Goal: Task Accomplishment & Management: Complete application form

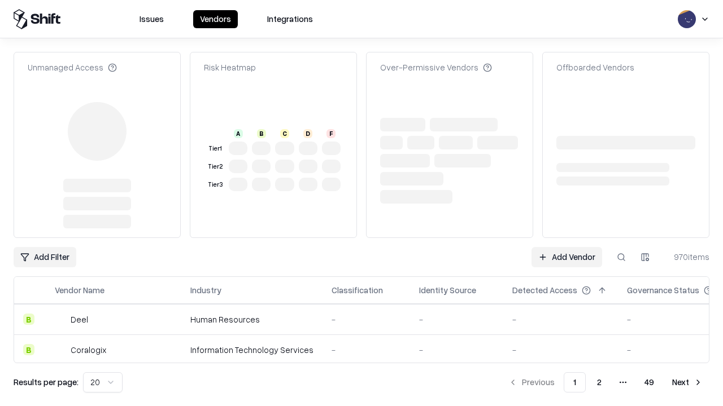
click at [566, 247] on link "Add Vendor" at bounding box center [566, 257] width 71 height 20
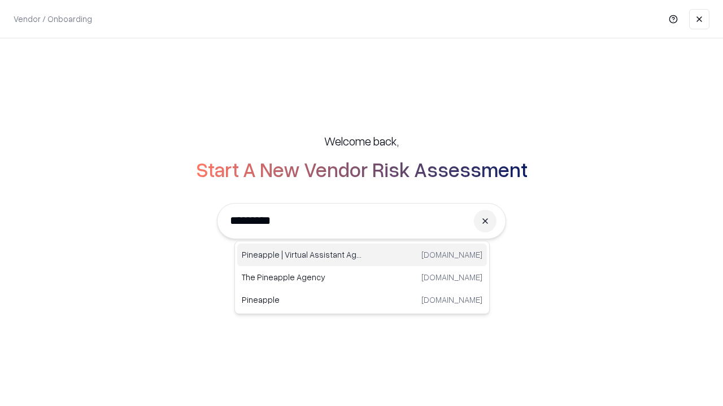
click at [362, 255] on div "Pineapple | Virtual Assistant Agency trypineapple.com" at bounding box center [362, 255] width 250 height 23
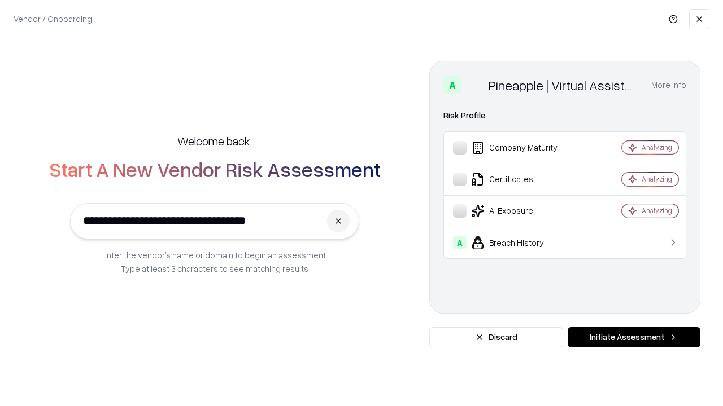
type input "**********"
click at [633, 338] on button "Initiate Assessment" at bounding box center [633, 337] width 133 height 20
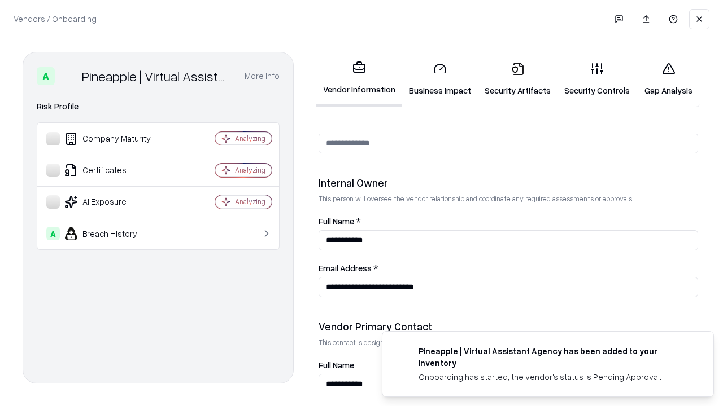
scroll to position [585, 0]
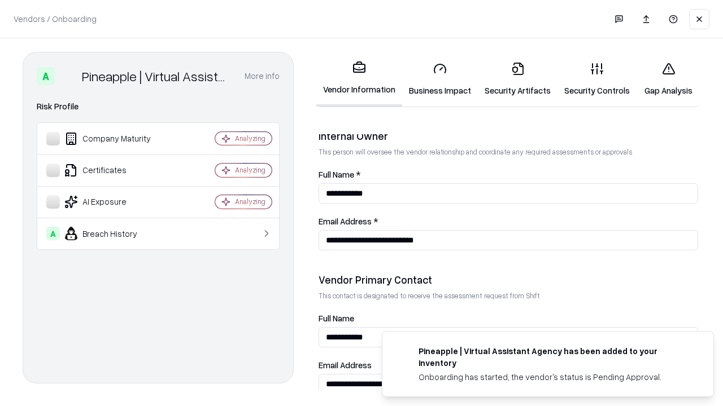
click at [440, 79] on link "Business Impact" at bounding box center [440, 79] width 76 height 53
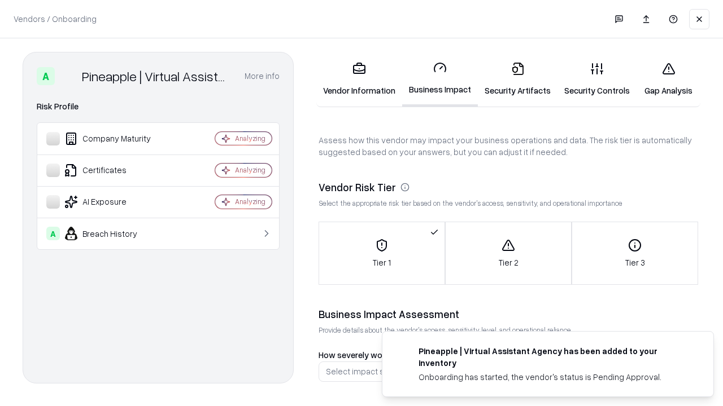
click at [517, 79] on link "Security Artifacts" at bounding box center [518, 79] width 80 height 53
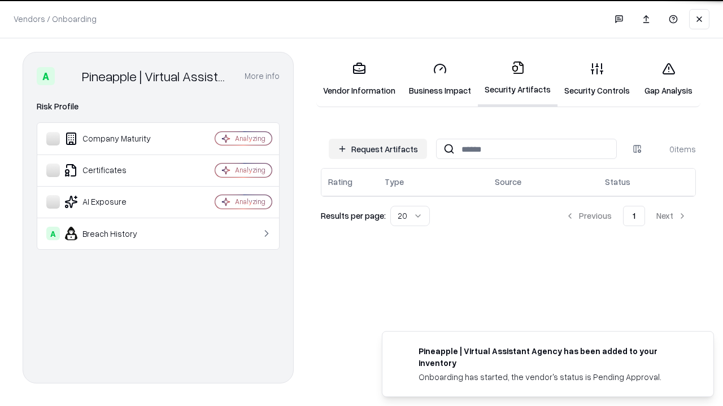
click at [378, 149] on button "Request Artifacts" at bounding box center [378, 149] width 98 height 20
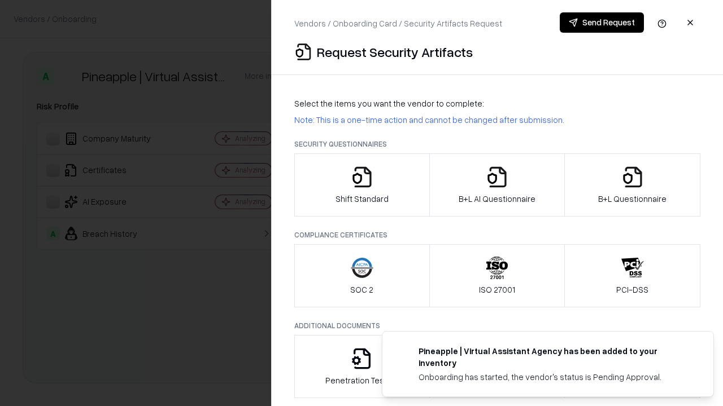
click at [361, 185] on icon "button" at bounding box center [362, 177] width 23 height 23
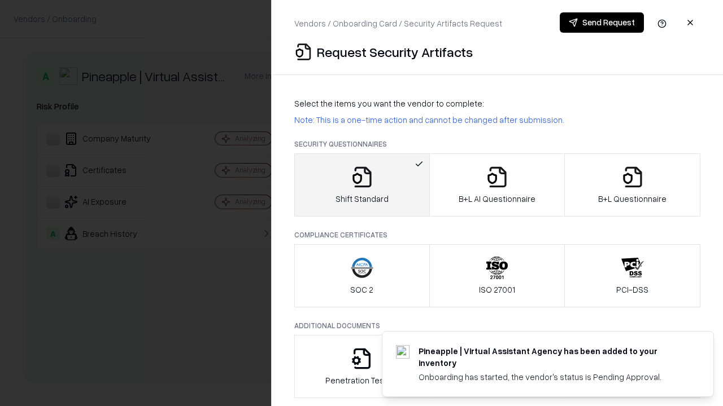
click at [601, 23] on button "Send Request" at bounding box center [601, 22] width 84 height 20
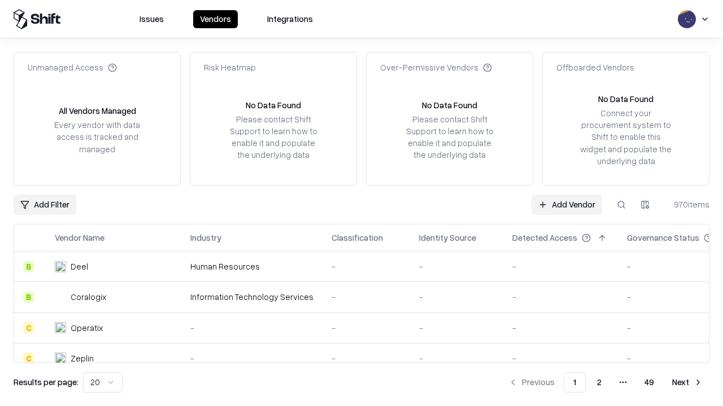
click at [621, 204] on button at bounding box center [621, 205] width 20 height 20
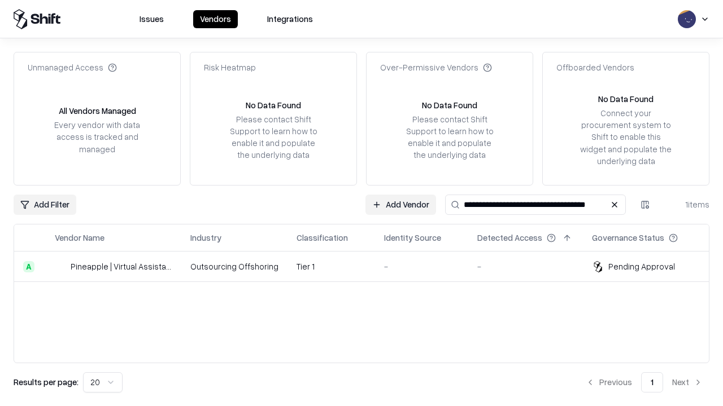
type input "**********"
click at [368, 266] on td "Tier 1" at bounding box center [331, 267] width 88 height 30
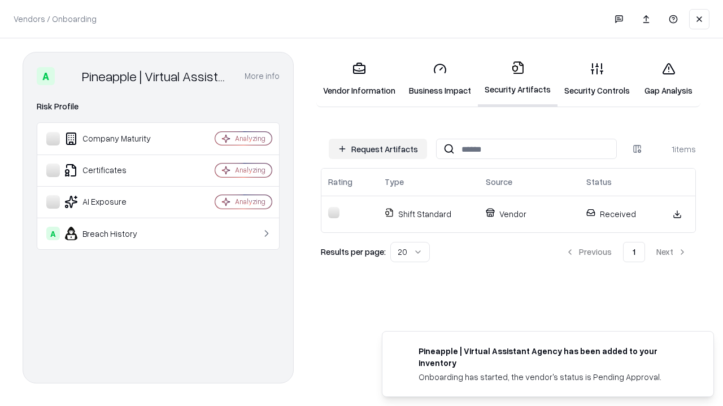
click at [597, 79] on link "Security Controls" at bounding box center [596, 79] width 79 height 53
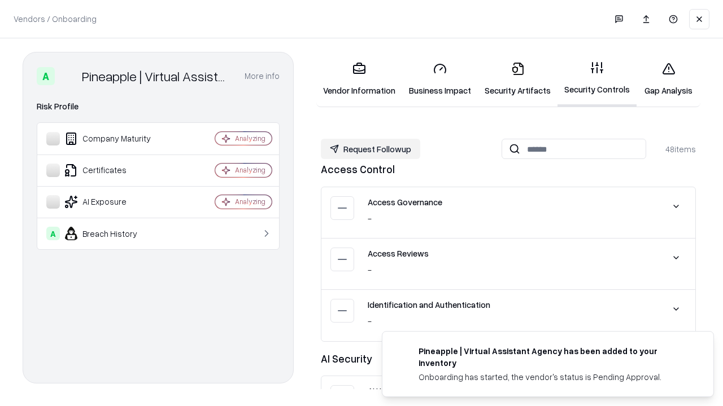
click at [370, 149] on button "Request Followup" at bounding box center [370, 149] width 99 height 20
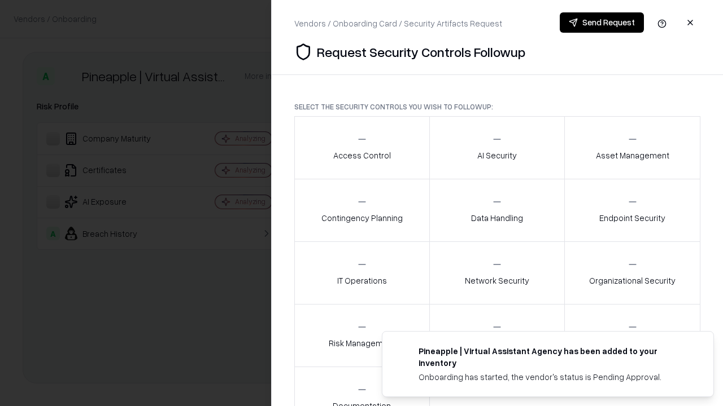
click at [361, 148] on div "Access Control" at bounding box center [362, 148] width 58 height 28
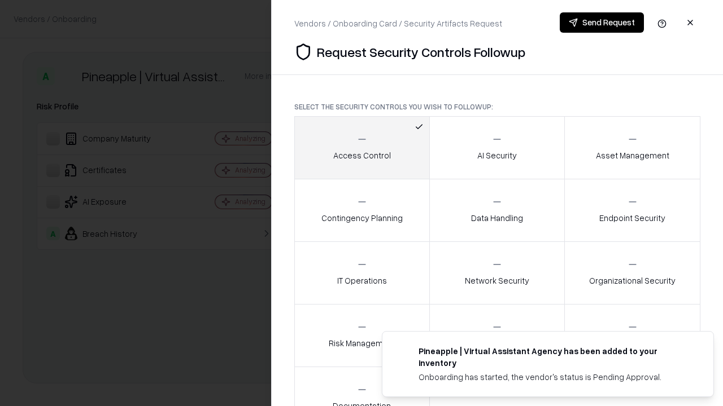
click at [601, 23] on button "Send Request" at bounding box center [601, 22] width 84 height 20
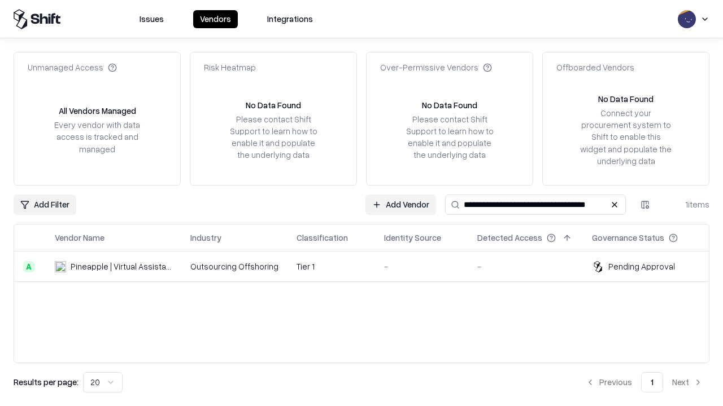
type input "**********"
click at [368, 266] on td "Tier 1" at bounding box center [331, 267] width 88 height 30
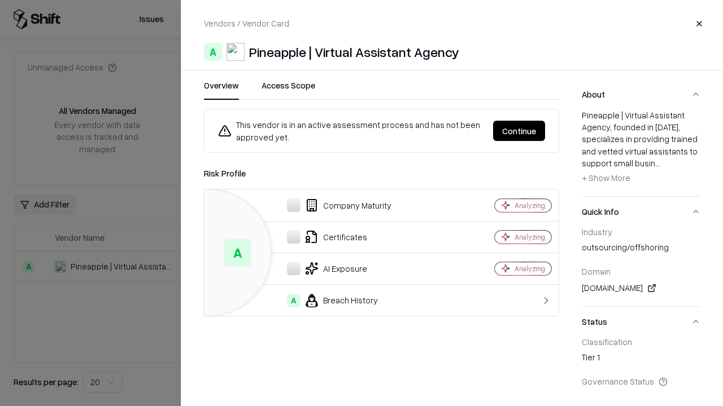
click at [545, 131] on button "Continue" at bounding box center [519, 131] width 52 height 20
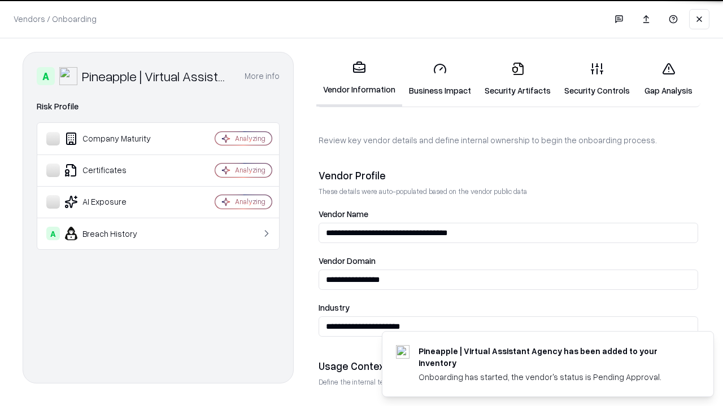
click at [668, 79] on link "Gap Analysis" at bounding box center [668, 79] width 64 height 53
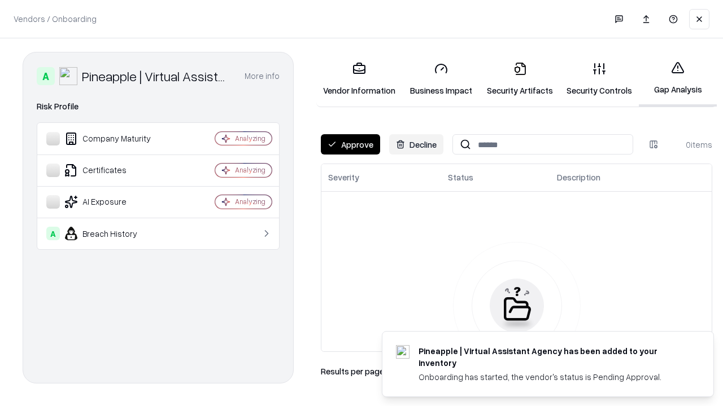
click at [350, 145] on button "Approve" at bounding box center [350, 144] width 59 height 20
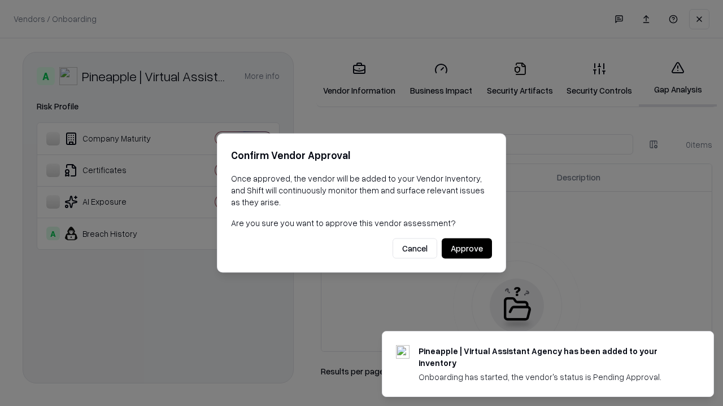
click at [466, 248] on button "Approve" at bounding box center [466, 249] width 50 height 20
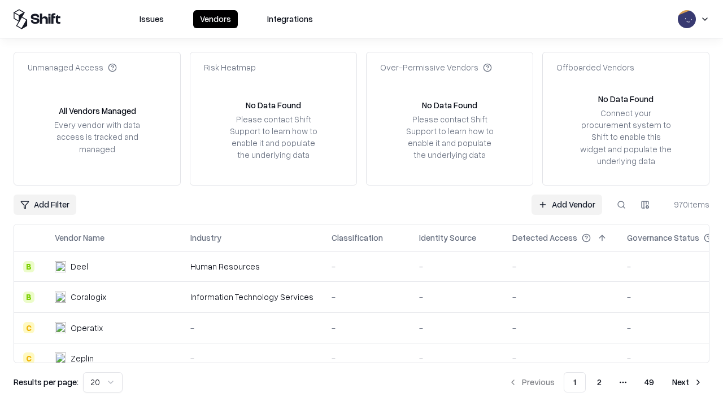
type input "**********"
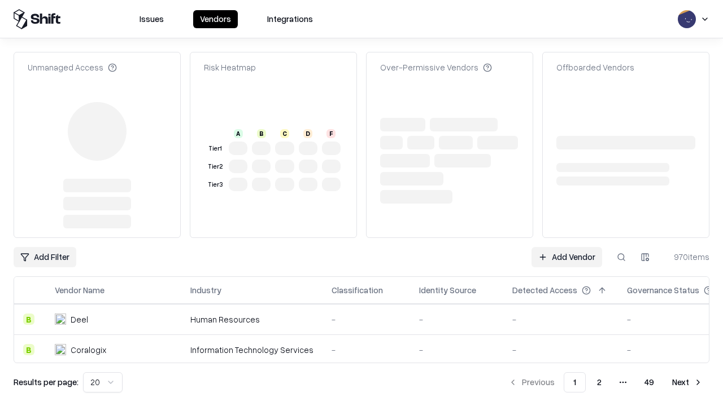
click at [566, 247] on link "Add Vendor" at bounding box center [566, 257] width 71 height 20
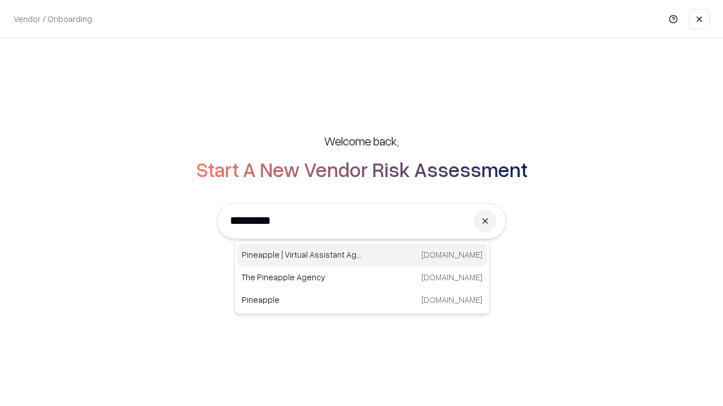
click at [362, 255] on div "Pineapple | Virtual Assistant Agency trypineapple.com" at bounding box center [362, 255] width 250 height 23
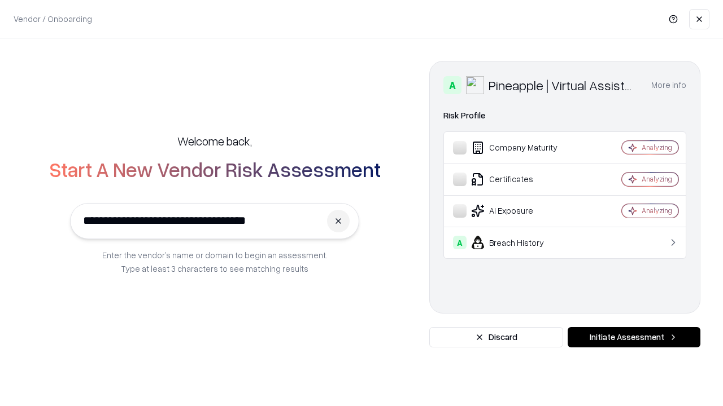
type input "**********"
click at [633, 338] on button "Initiate Assessment" at bounding box center [633, 337] width 133 height 20
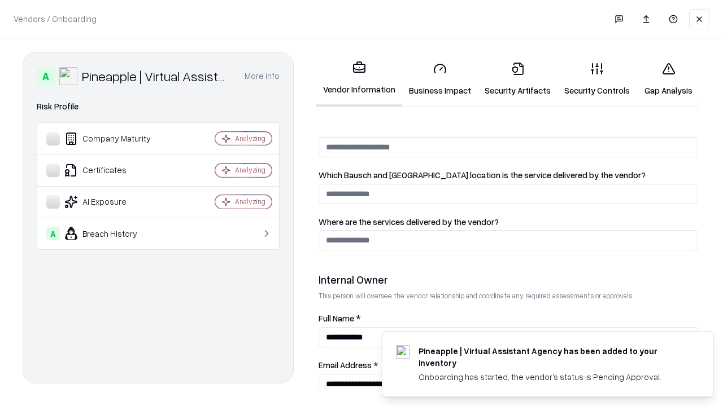
scroll to position [585, 0]
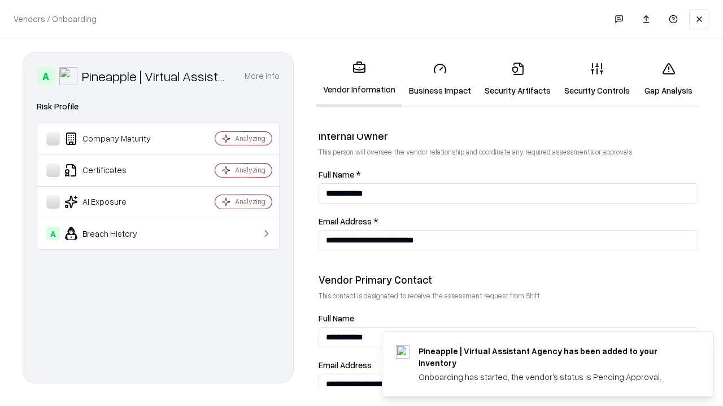
click at [668, 79] on link "Gap Analysis" at bounding box center [668, 79] width 64 height 53
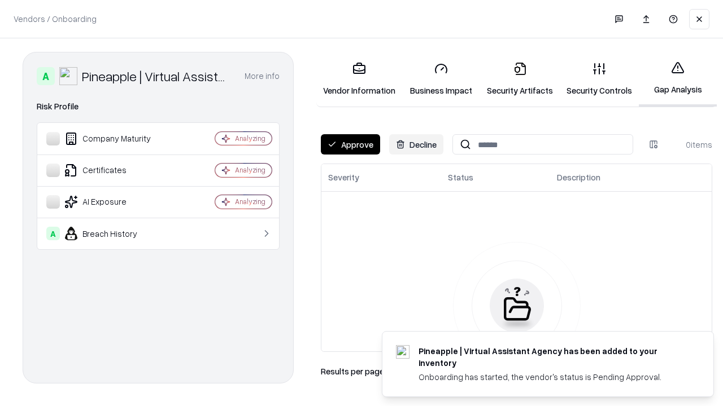
click at [350, 145] on button "Approve" at bounding box center [350, 144] width 59 height 20
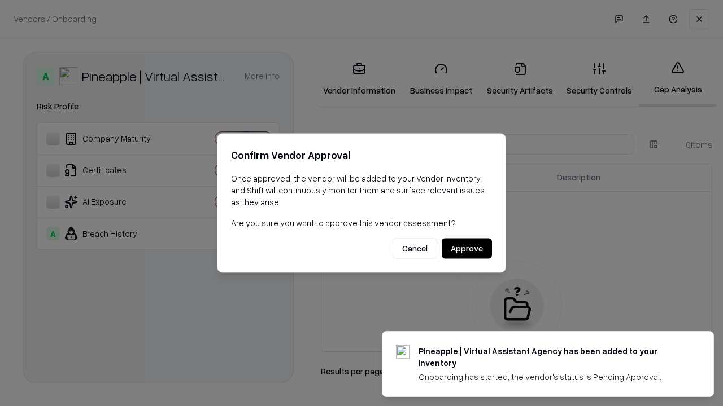
click at [466, 248] on button "Approve" at bounding box center [466, 249] width 50 height 20
